Goal: Find specific page/section: Find specific page/section

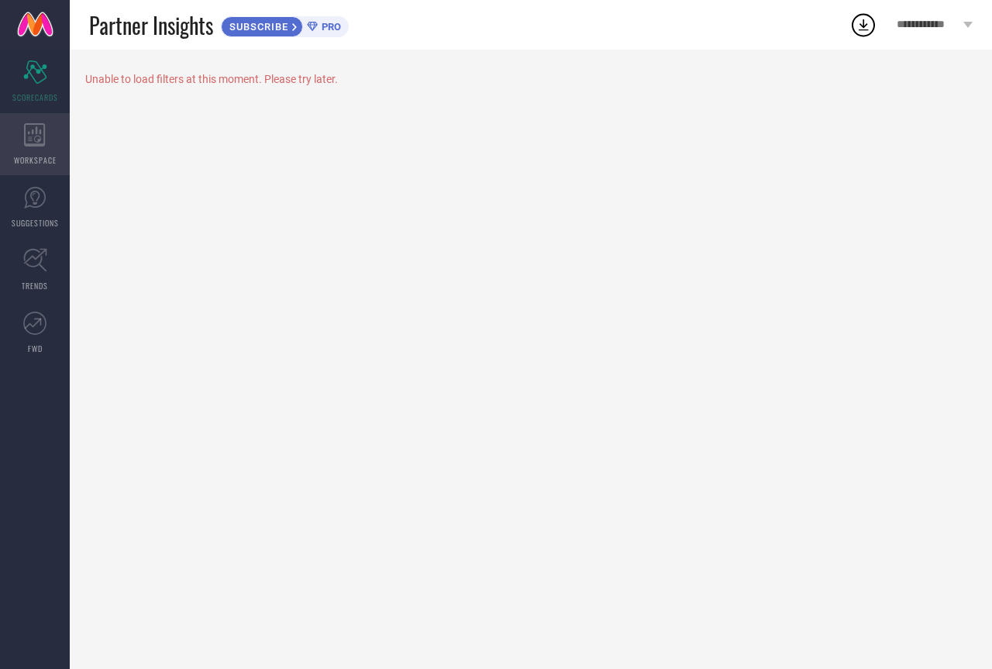
click at [26, 139] on icon at bounding box center [34, 134] width 21 height 23
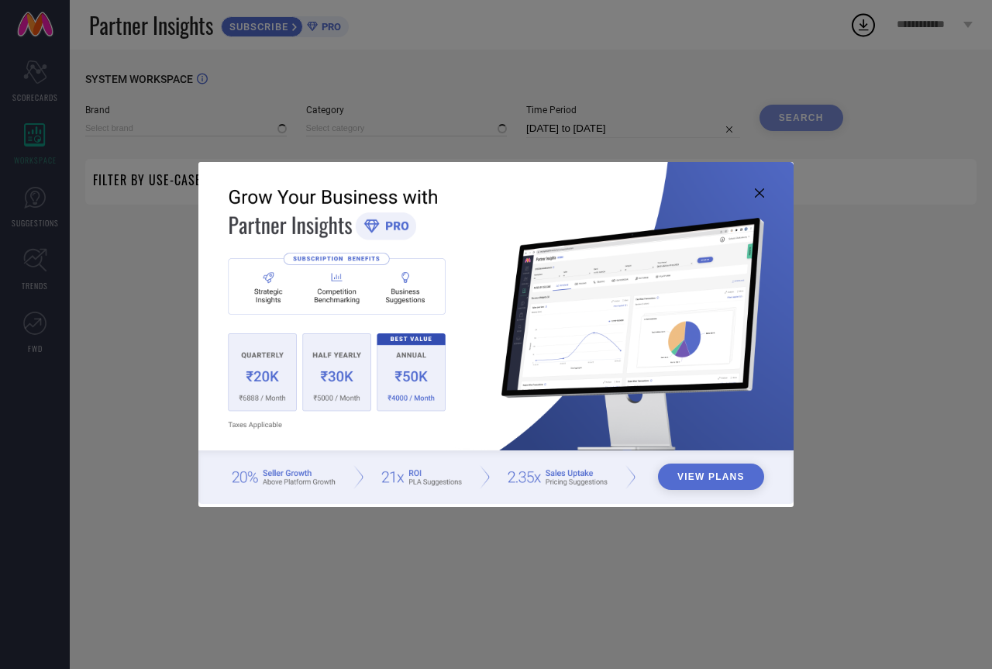
type input "1 STOP FASHION"
type input "All"
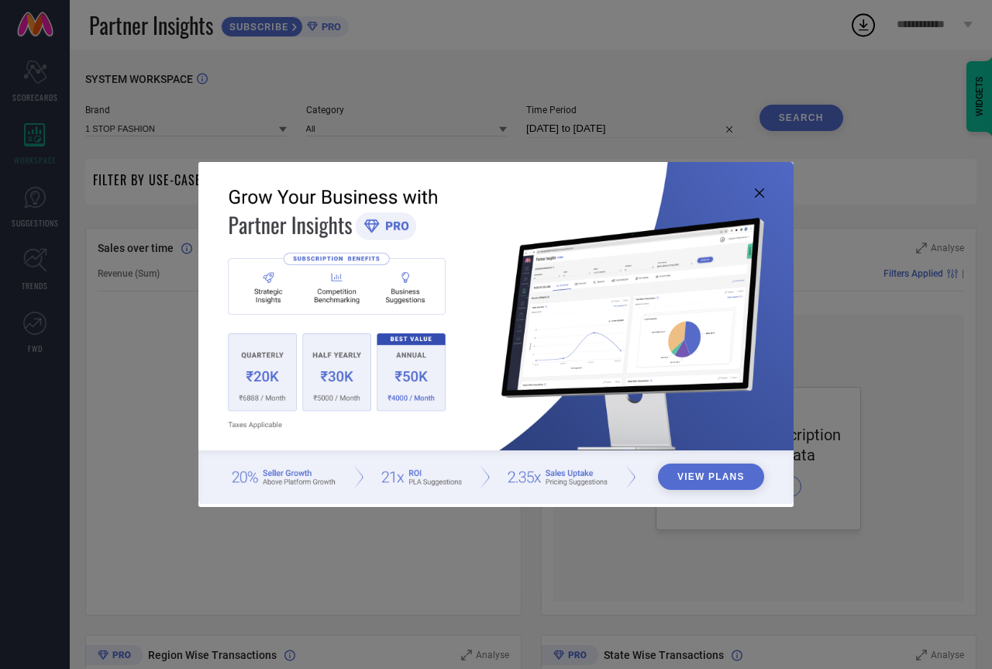
click at [759, 191] on icon at bounding box center [759, 192] width 9 height 9
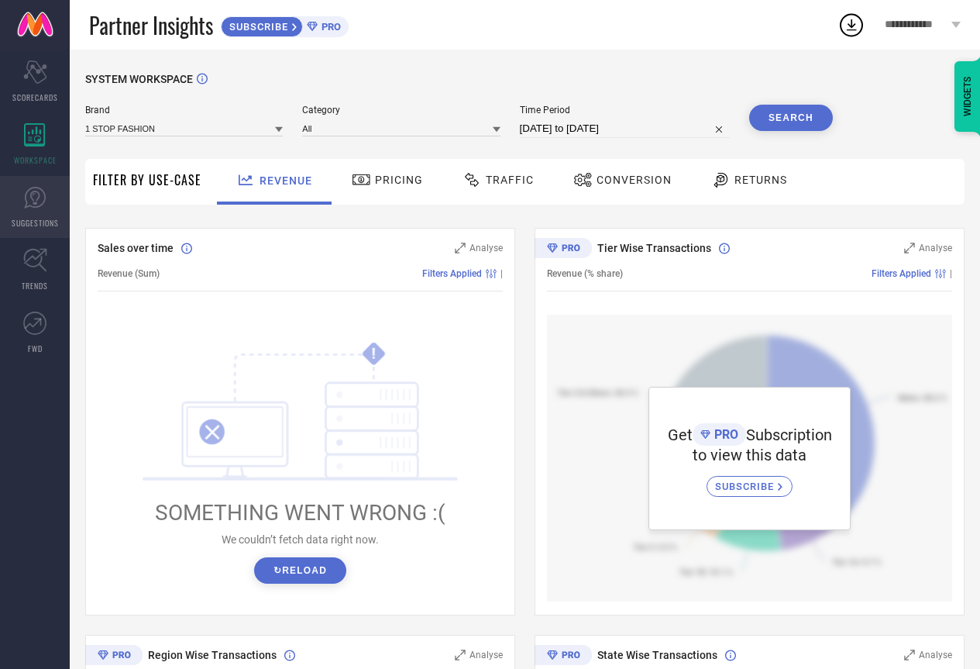
click at [15, 193] on link "SUGGESTIONS" at bounding box center [35, 207] width 70 height 62
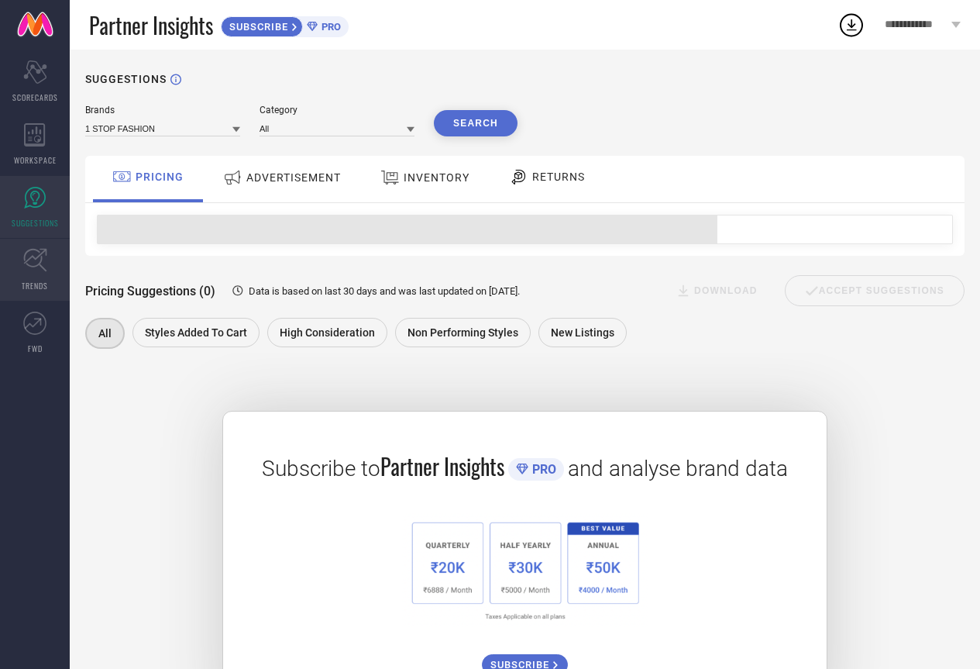
click at [41, 270] on icon at bounding box center [35, 260] width 24 height 24
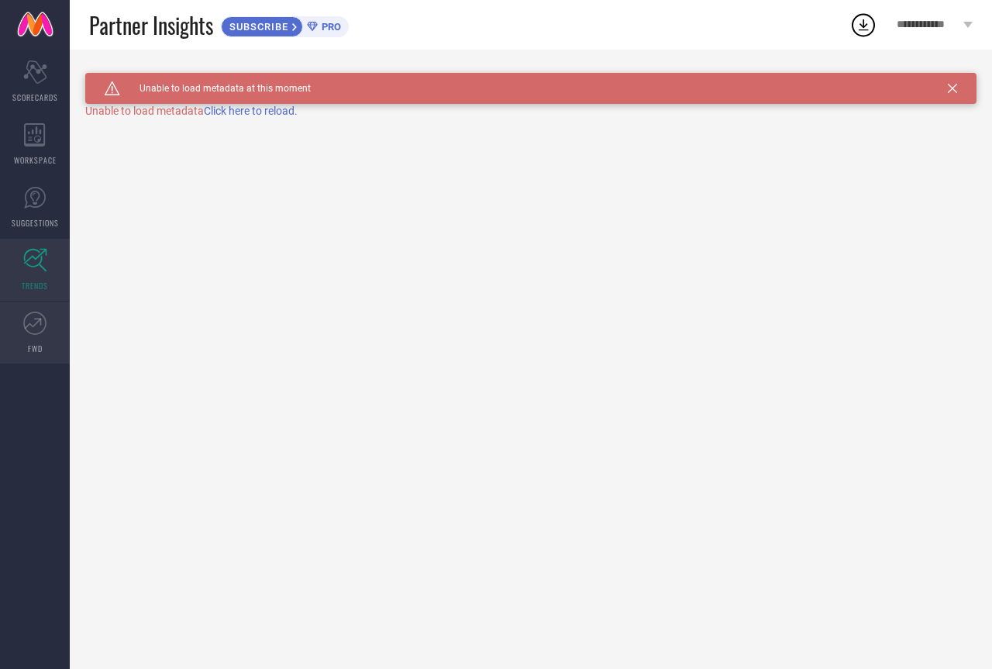
click at [33, 345] on span "FWD" at bounding box center [35, 348] width 15 height 12
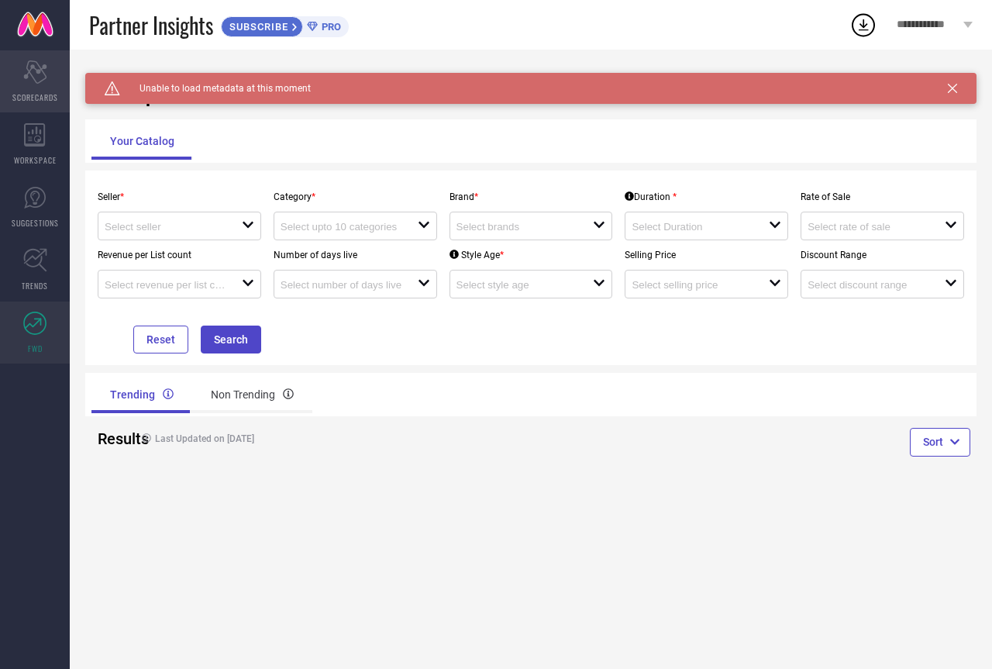
click at [46, 78] on icon "Scorecard" at bounding box center [35, 71] width 24 height 23
